Goal: Task Accomplishment & Management: Use online tool/utility

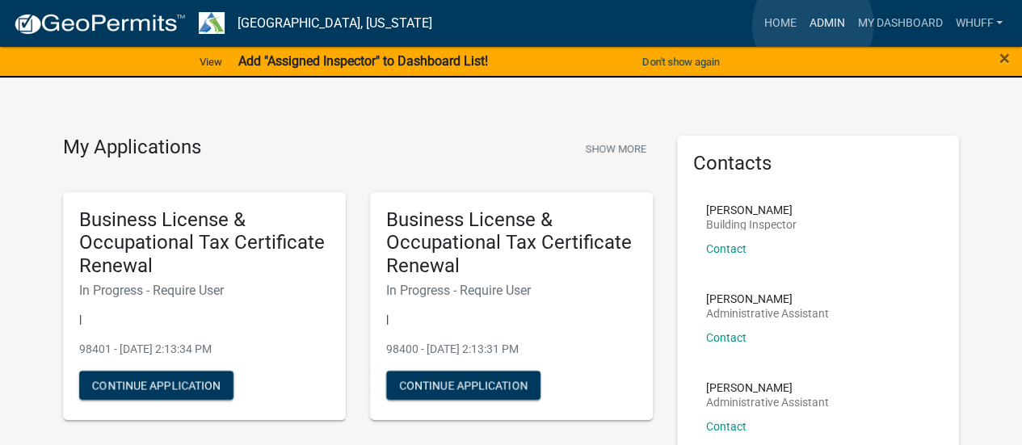
click at [813, 25] on link "Admin" at bounding box center [826, 23] width 48 height 31
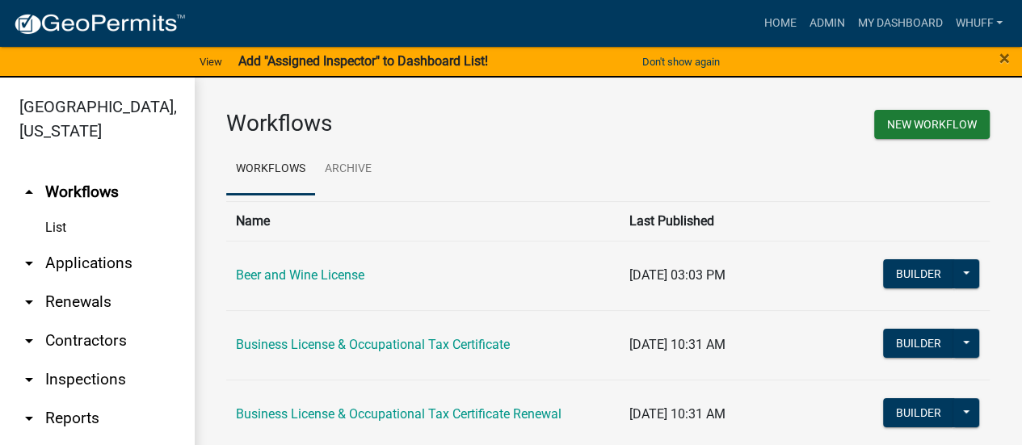
click at [99, 269] on link "arrow_drop_down Applications" at bounding box center [97, 263] width 194 height 39
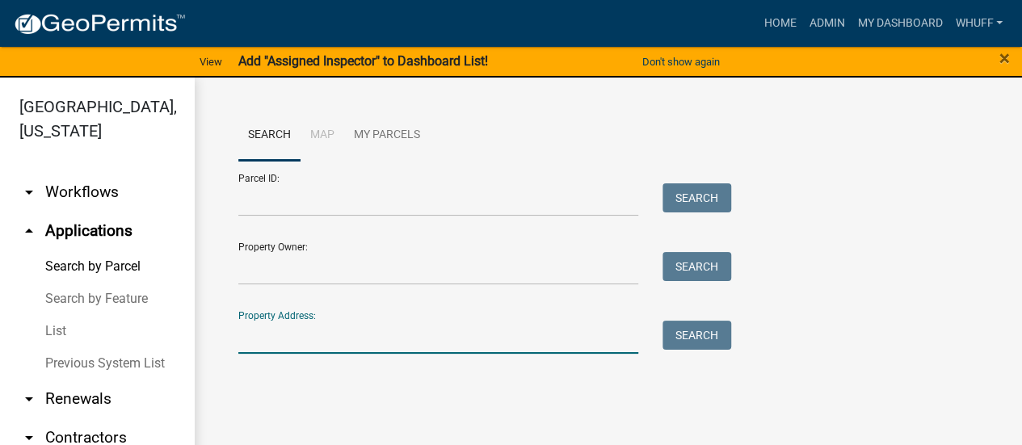
click at [334, 334] on input "Property Address:" at bounding box center [438, 337] width 400 height 33
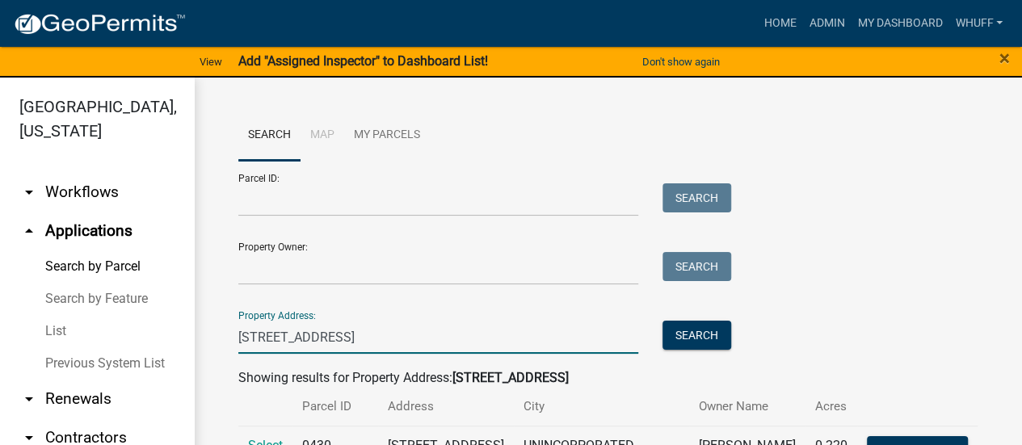
scroll to position [65, 0]
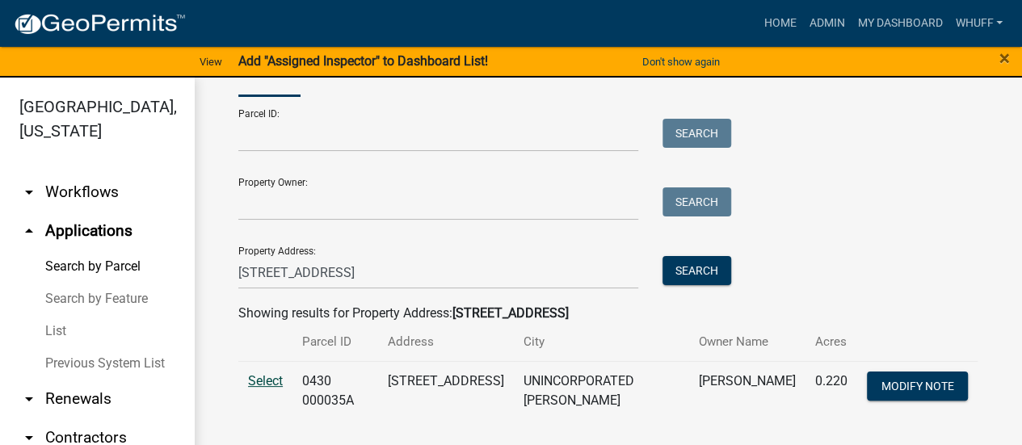
click at [260, 384] on span "Select" at bounding box center [265, 380] width 35 height 15
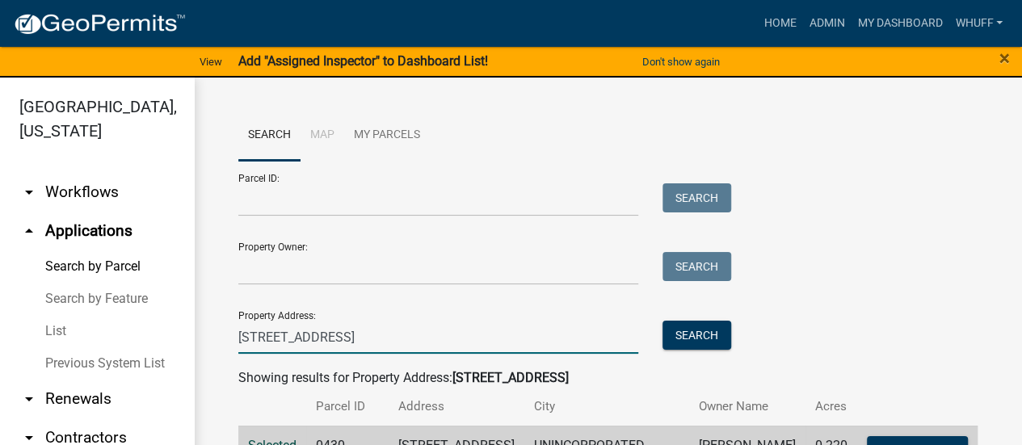
click at [391, 331] on input "[STREET_ADDRESS]" at bounding box center [438, 337] width 400 height 33
type input "2"
type input "846 Corinth"
click at [695, 337] on button "Search" at bounding box center [696, 335] width 69 height 29
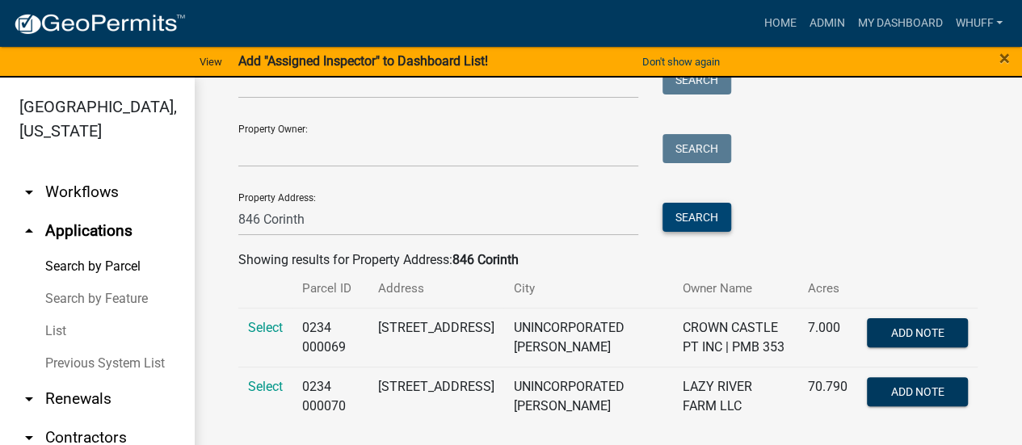
scroll to position [124, 0]
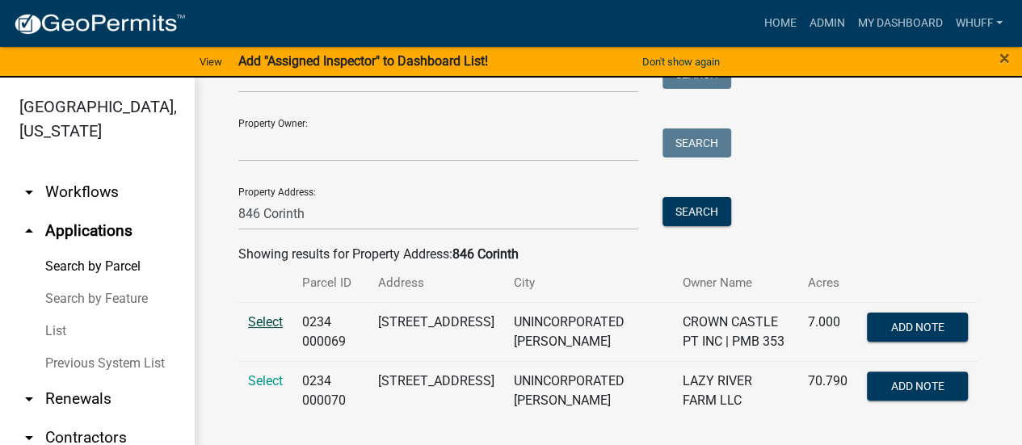
click at [260, 326] on span "Select" at bounding box center [265, 321] width 35 height 15
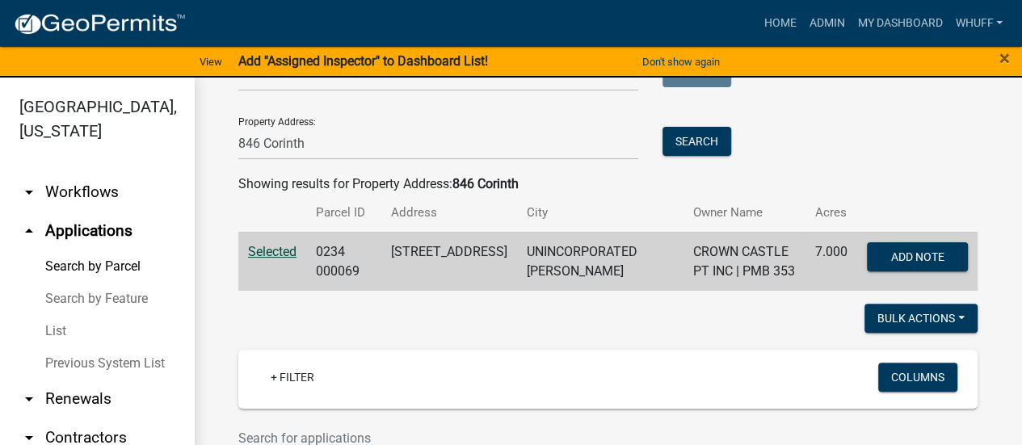
scroll to position [193, 0]
